Goal: Navigation & Orientation: Understand site structure

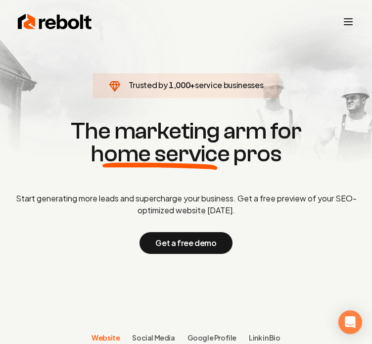
click at [347, 25] on line "Toggle mobile menu" at bounding box center [348, 25] width 8 height 0
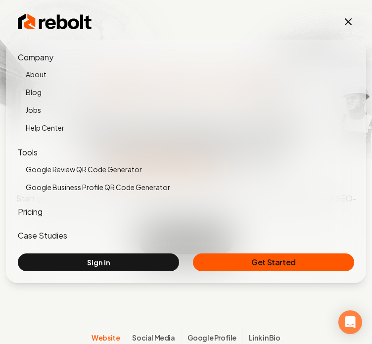
click at [350, 18] on icon "Toggle mobile menu" at bounding box center [348, 22] width 12 height 12
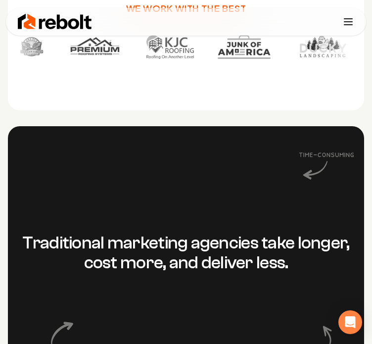
scroll to position [656, 0]
